Goal: Use online tool/utility: Utilize a website feature to perform a specific function

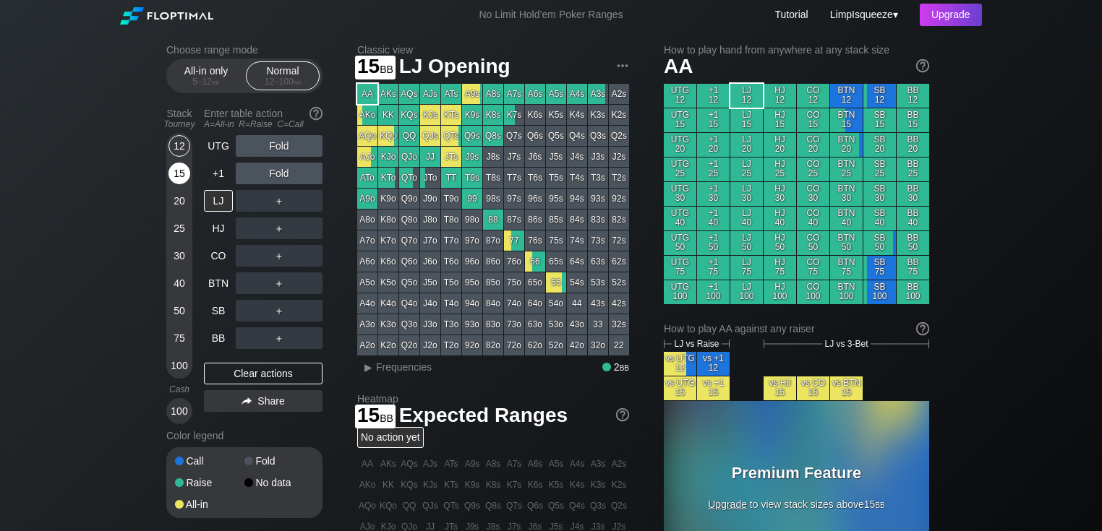
click at [179, 171] on div "15" at bounding box center [179, 174] width 22 height 22
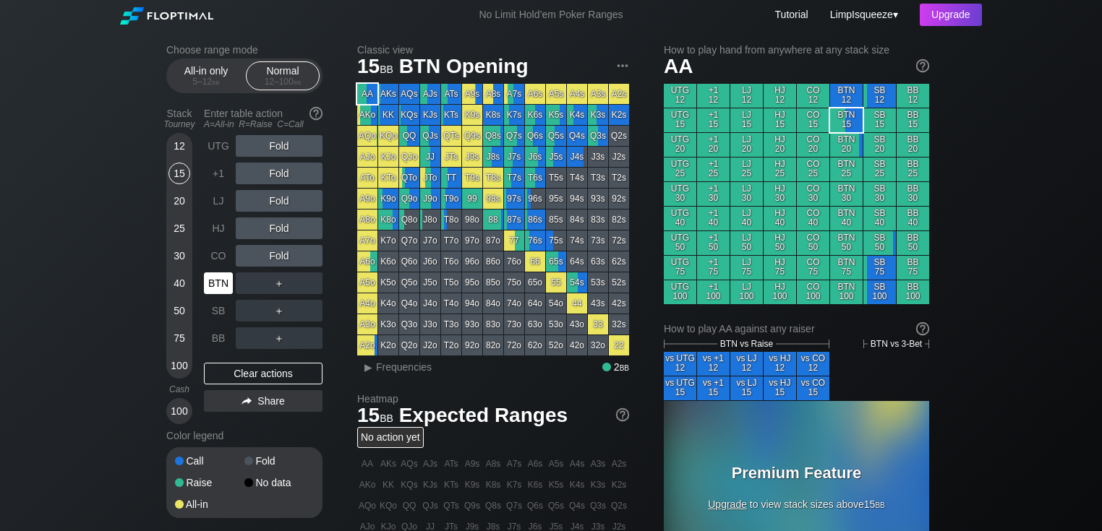
click at [221, 278] on div "BTN" at bounding box center [218, 284] width 29 height 22
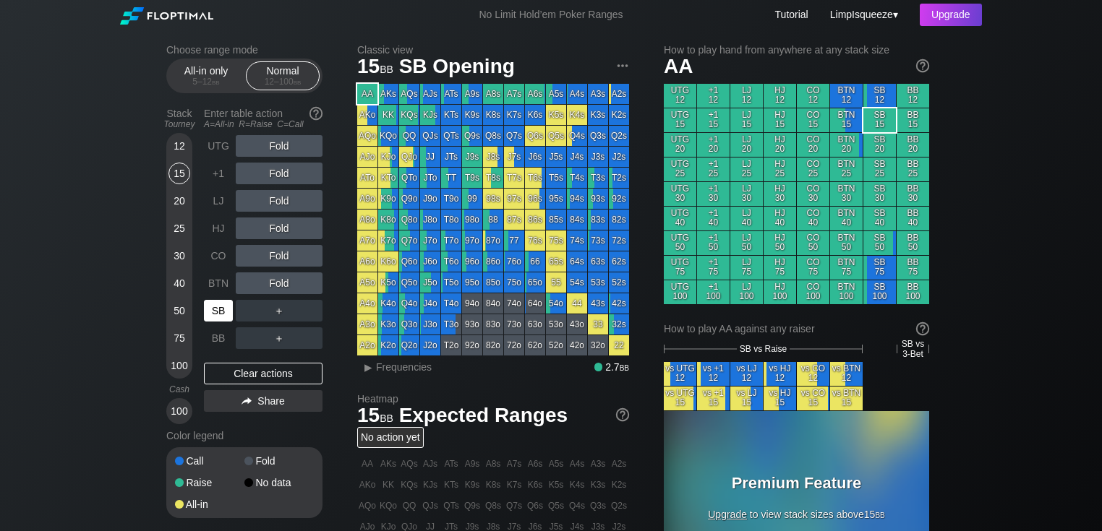
click at [226, 304] on div "SB" at bounding box center [218, 311] width 29 height 22
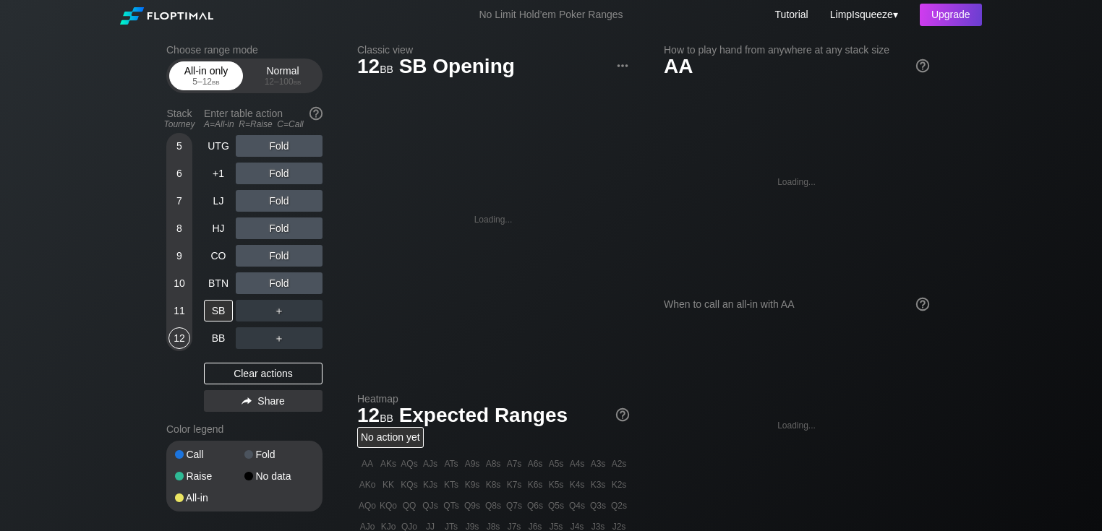
click at [198, 82] on div "5 – 12 bb" at bounding box center [206, 82] width 61 height 10
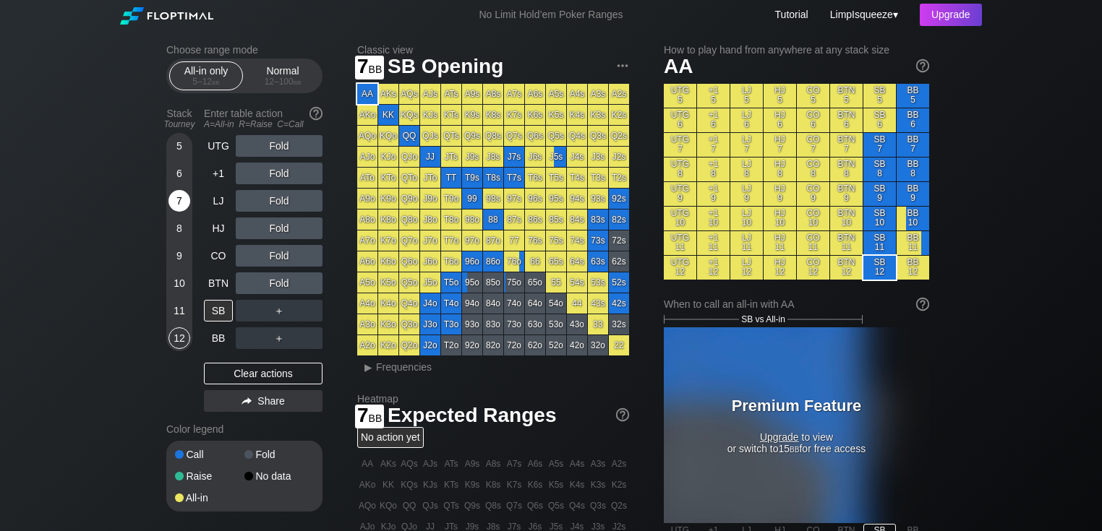
click at [181, 199] on div "7" at bounding box center [179, 201] width 22 height 22
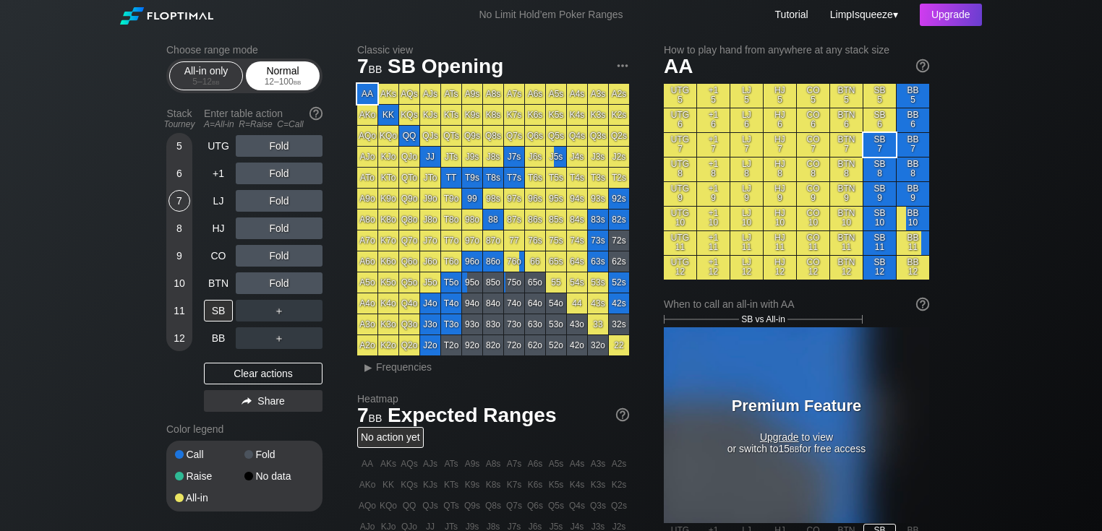
click at [284, 85] on div "12 – 100 bb" at bounding box center [282, 82] width 61 height 10
